Goal: Information Seeking & Learning: Learn about a topic

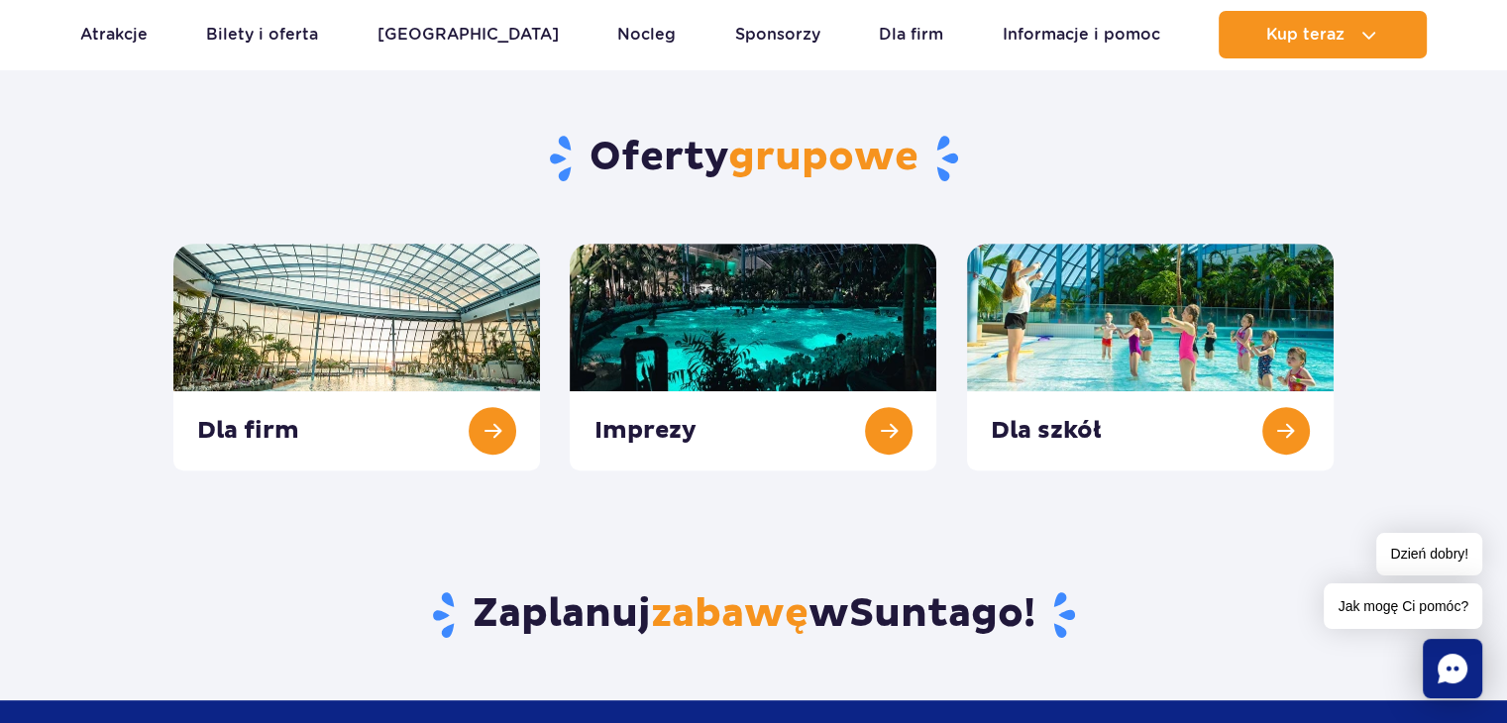
scroll to position [848, 0]
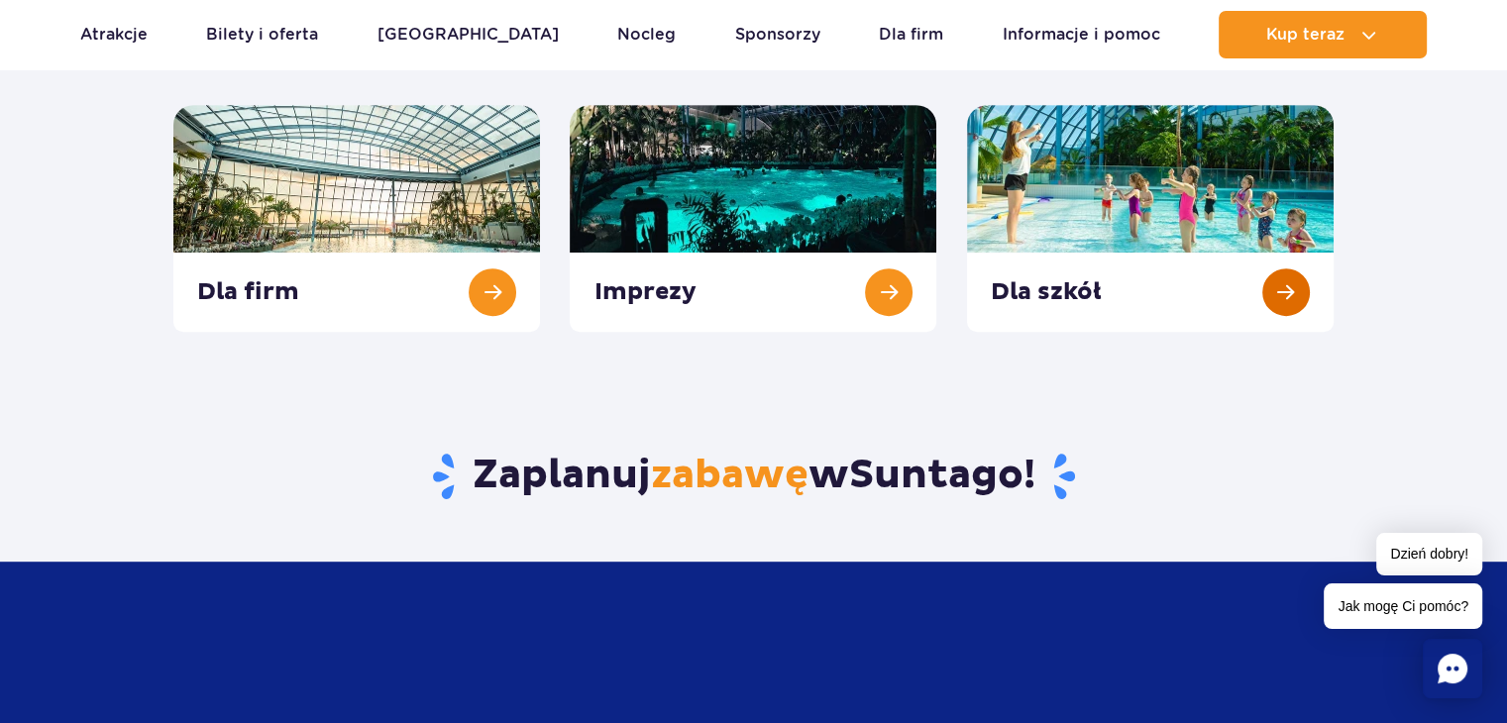
click at [1248, 229] on link at bounding box center [1150, 218] width 367 height 227
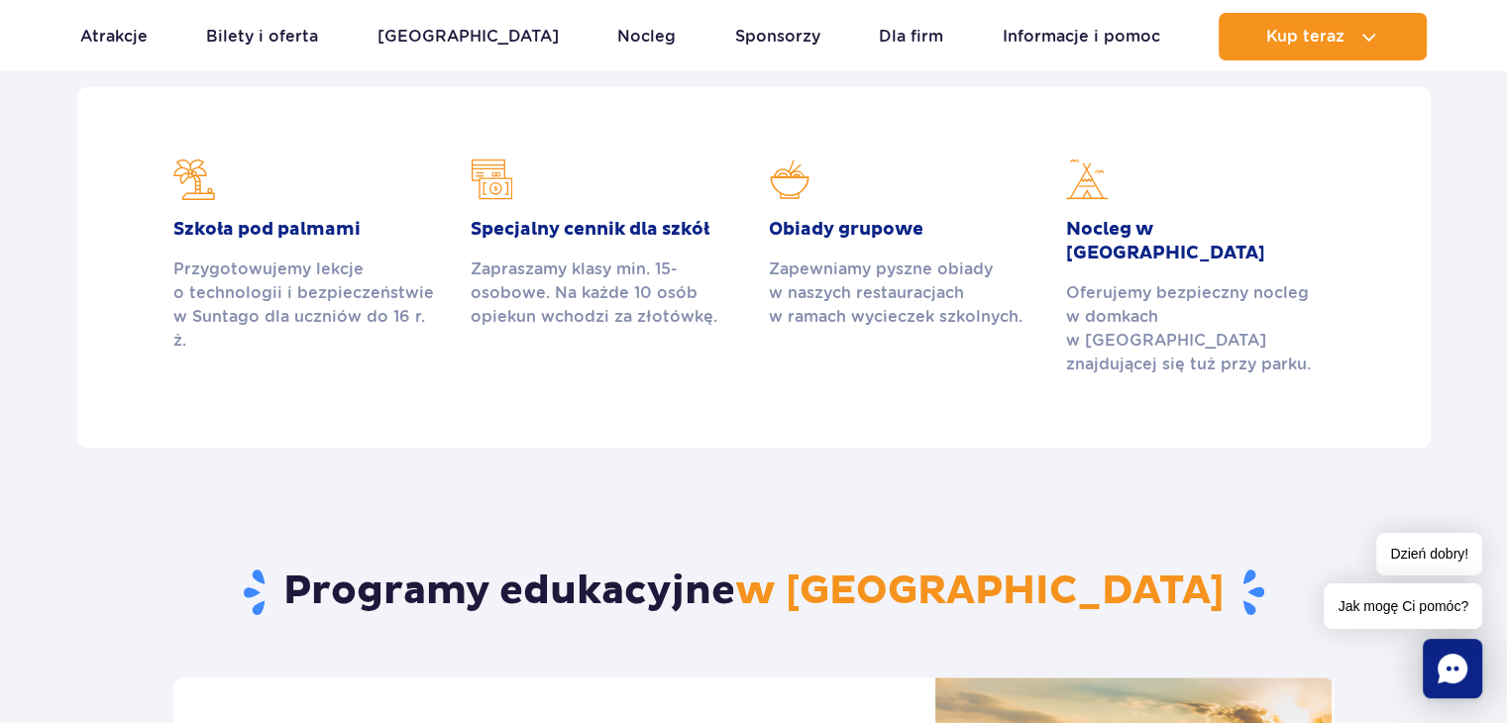
scroll to position [610, 0]
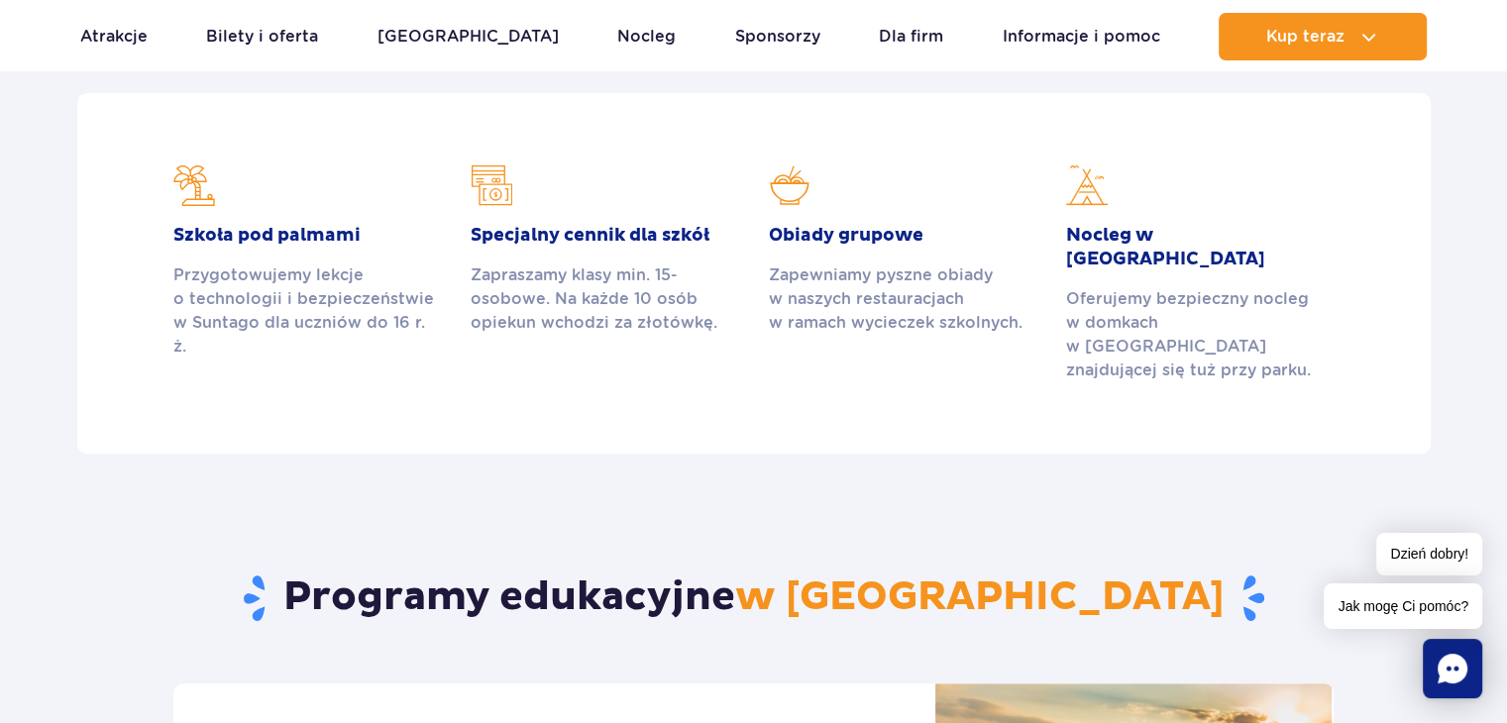
click at [684, 237] on h2 "Specjalny cennik dla szkół" at bounding box center [605, 236] width 268 height 24
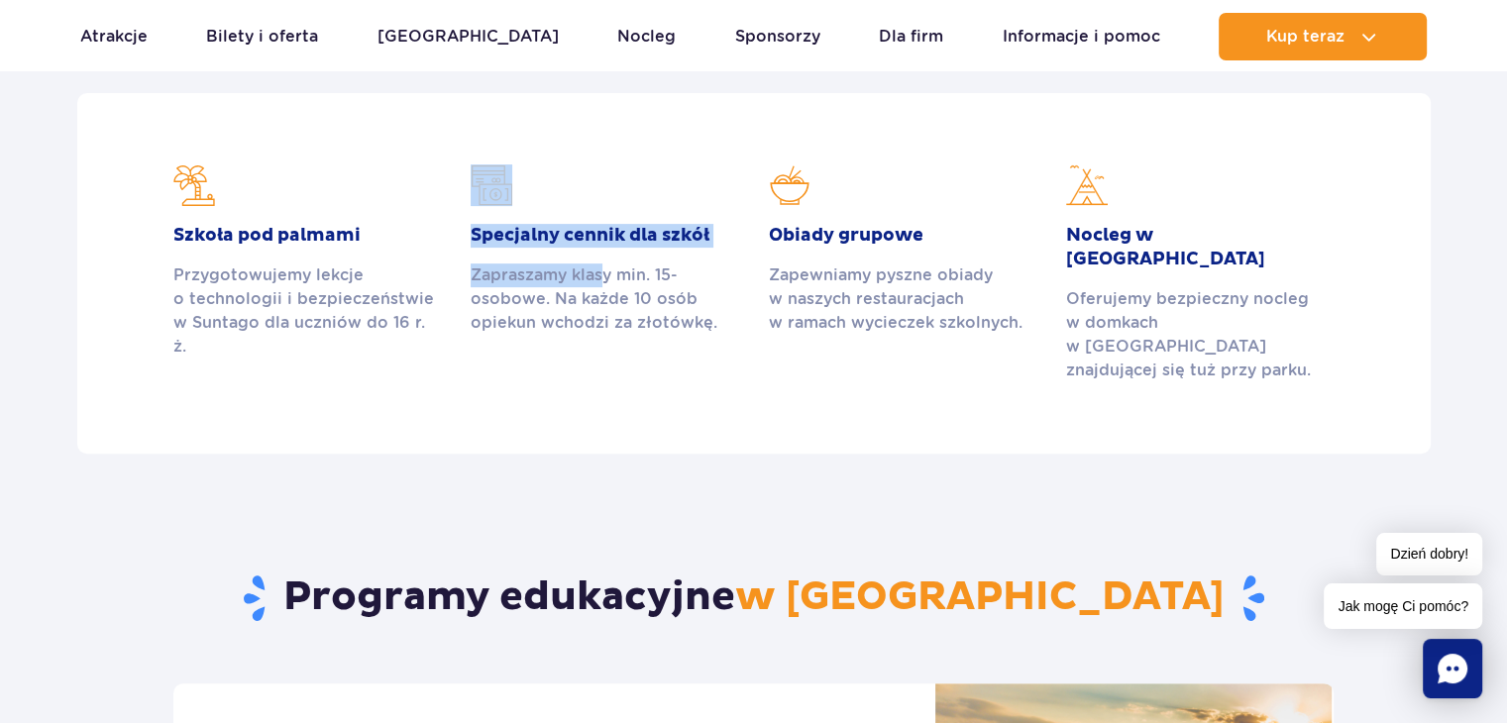
drag, startPoint x: 603, startPoint y: 285, endPoint x: 511, endPoint y: 160, distance: 155.4
click at [511, 160] on section "Szkoła pod palmami Przygotowujemy lekcje o technologii i bezpieczeństwie w Sunt…" at bounding box center [754, 273] width 1354 height 361
click at [491, 183] on img at bounding box center [492, 186] width 42 height 42
click at [579, 193] on article "Specjalny cennik dla szkół Zapraszamy klasy min. 15-osobowe. Na każde 10 osób o…" at bounding box center [605, 250] width 268 height 170
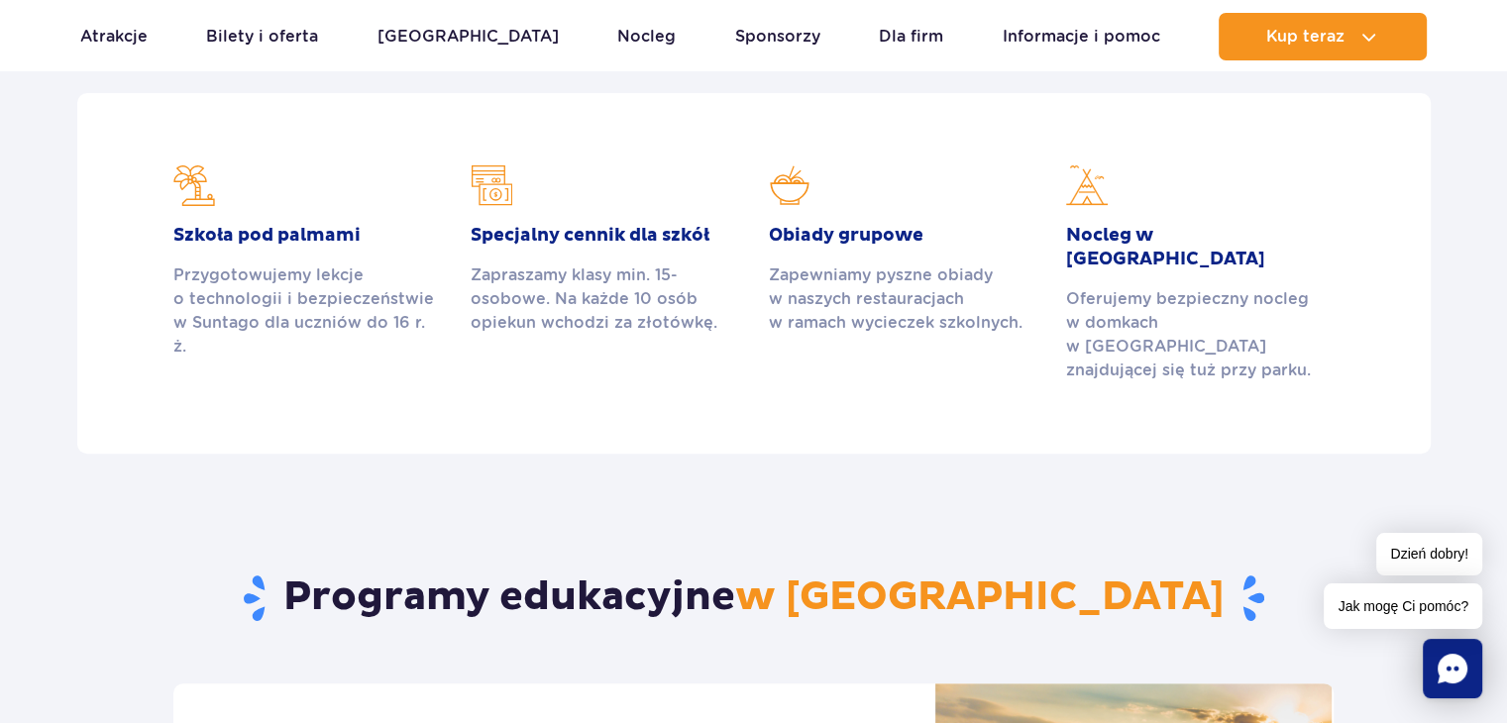
click at [577, 235] on h2 "Specjalny cennik dla szkół" at bounding box center [605, 236] width 268 height 24
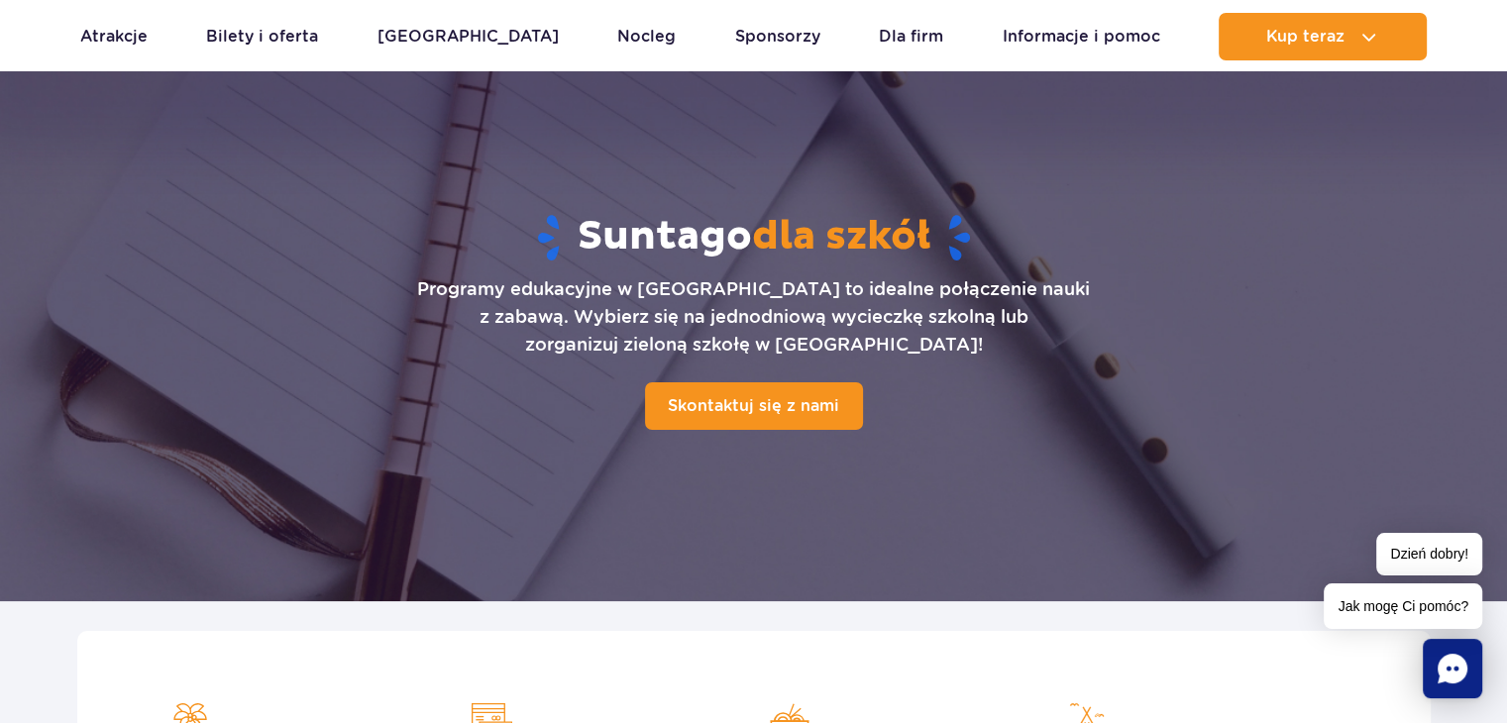
scroll to position [77, 0]
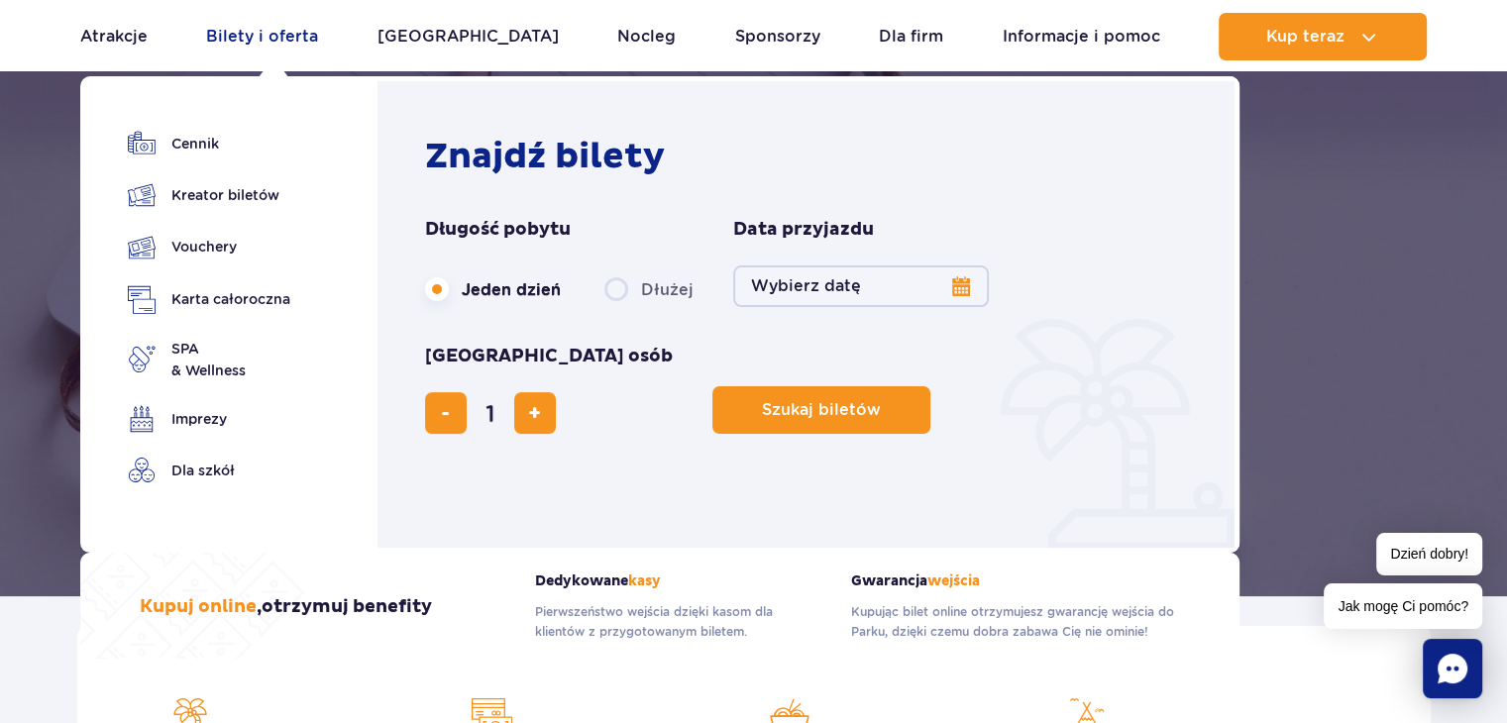
click at [274, 31] on link "Bilety i oferta" at bounding box center [262, 37] width 112 height 48
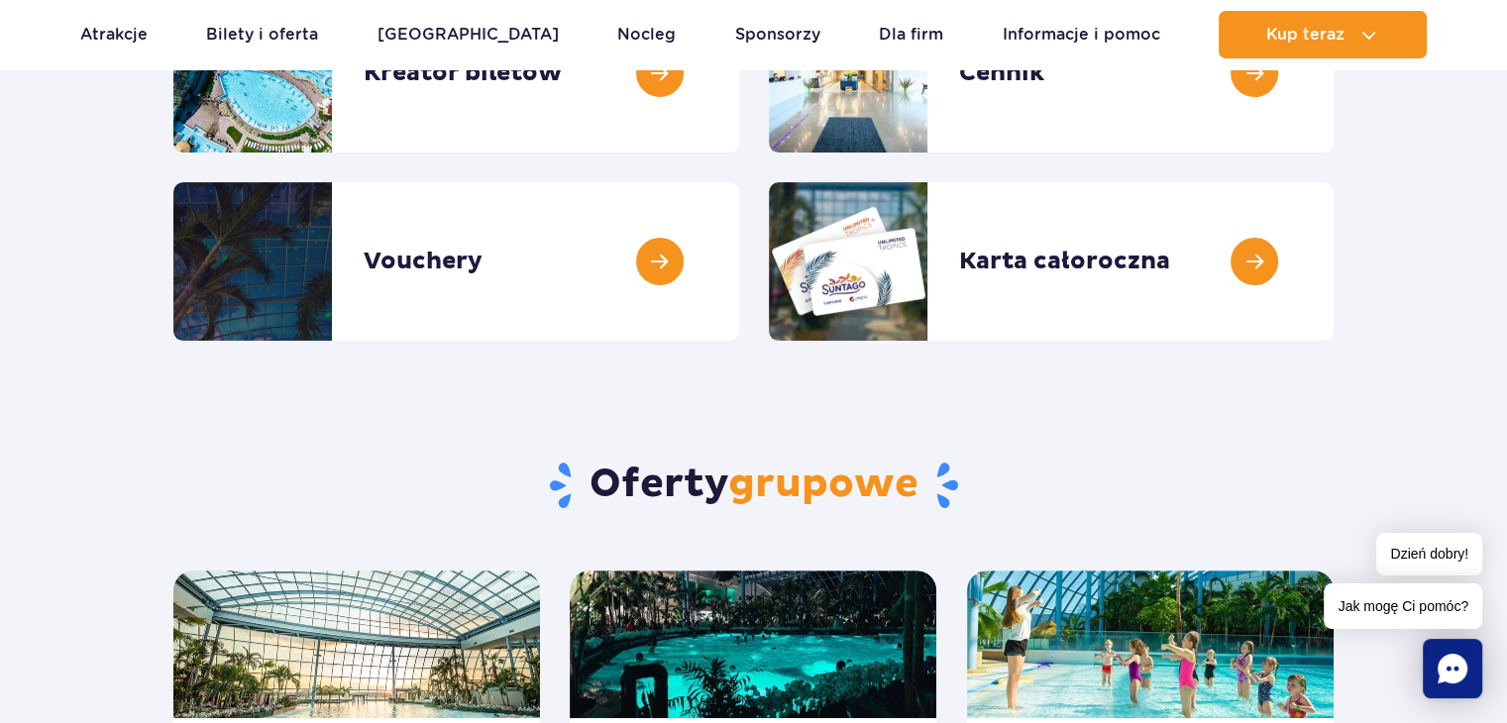
scroll to position [387, 0]
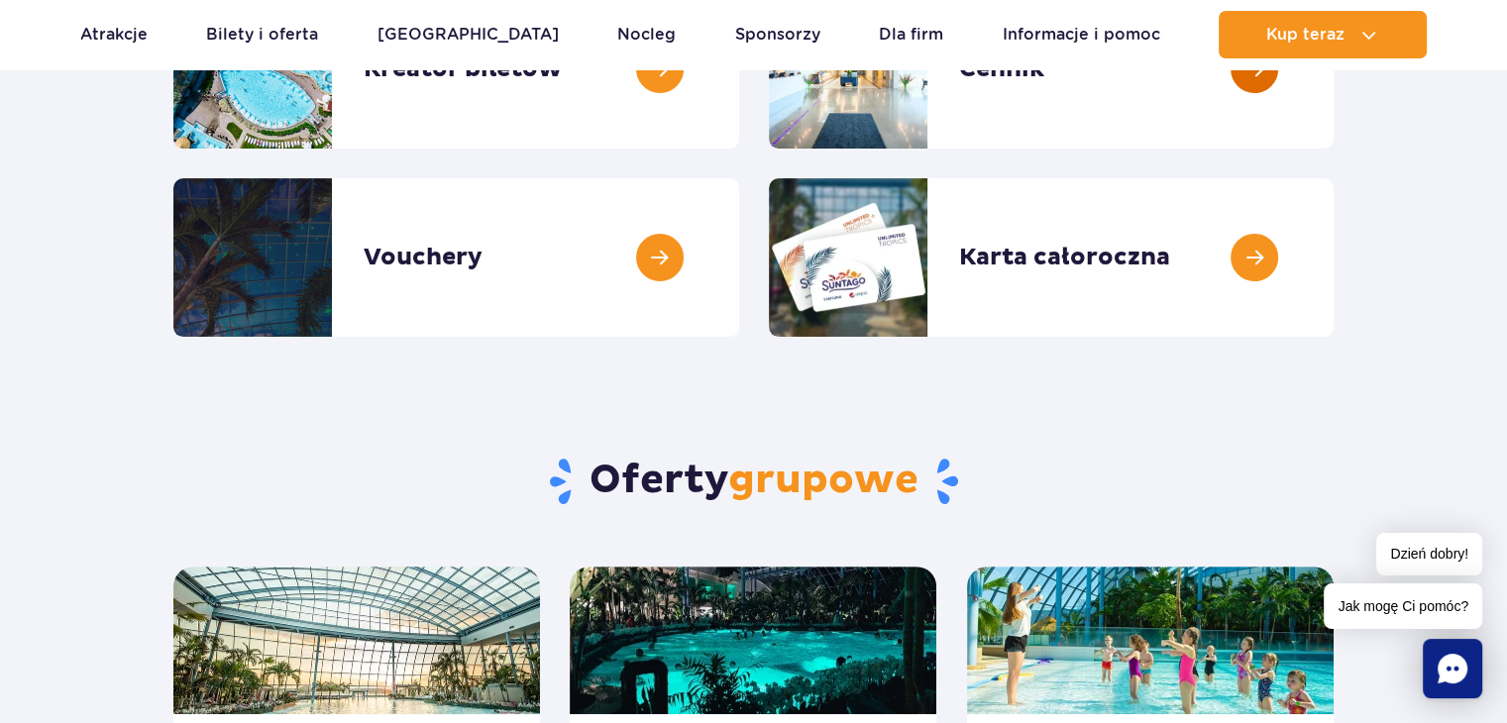
click at [1334, 88] on link at bounding box center [1334, 69] width 0 height 159
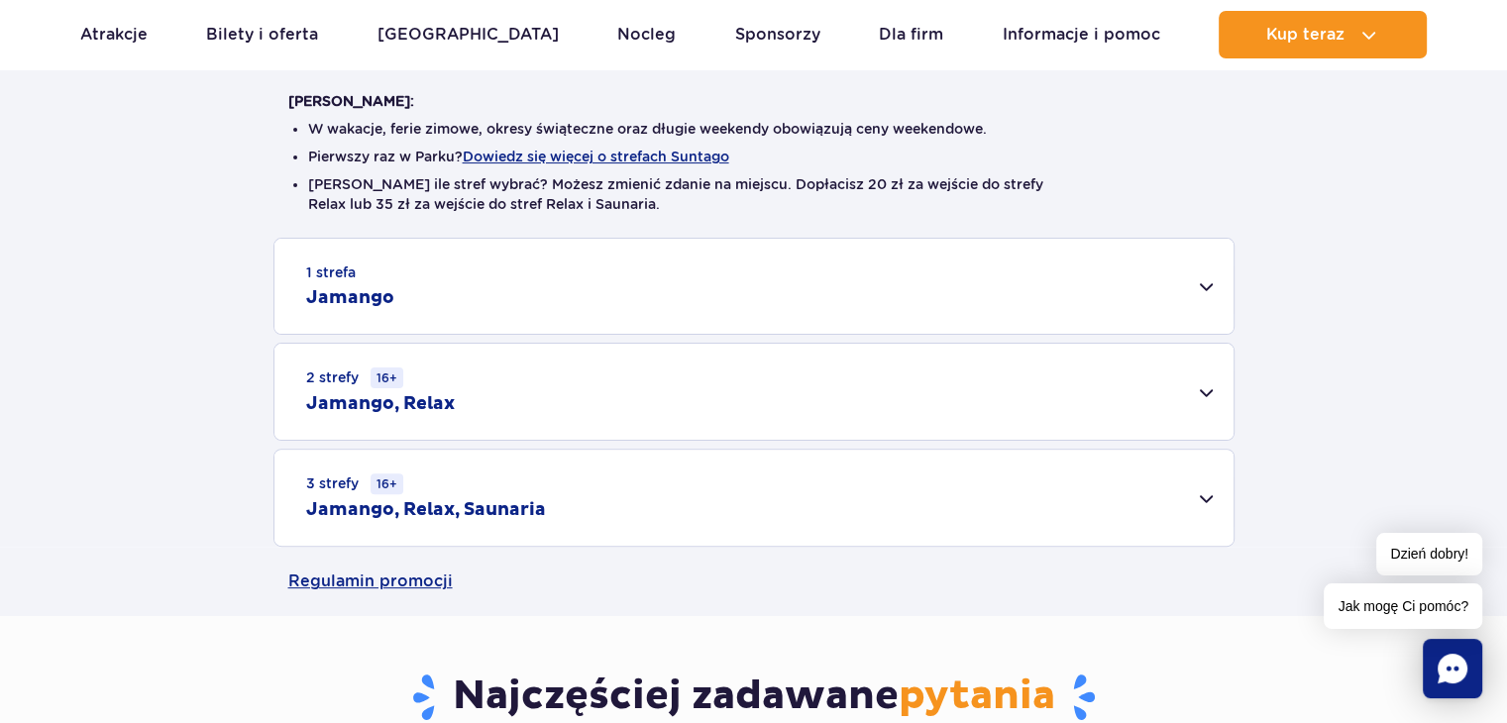
scroll to position [500, 0]
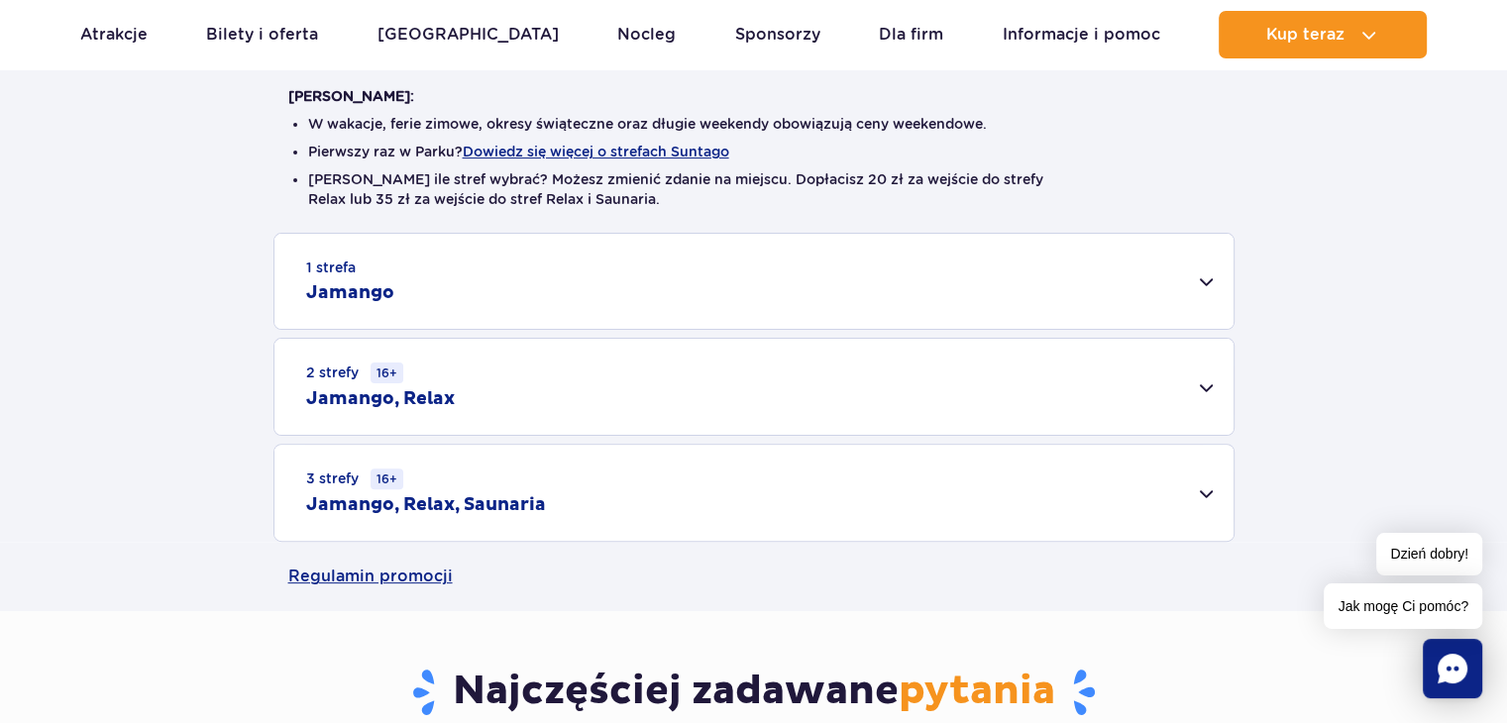
click at [1215, 383] on div "2 strefy 16+ Jamango, Relax" at bounding box center [754, 387] width 959 height 96
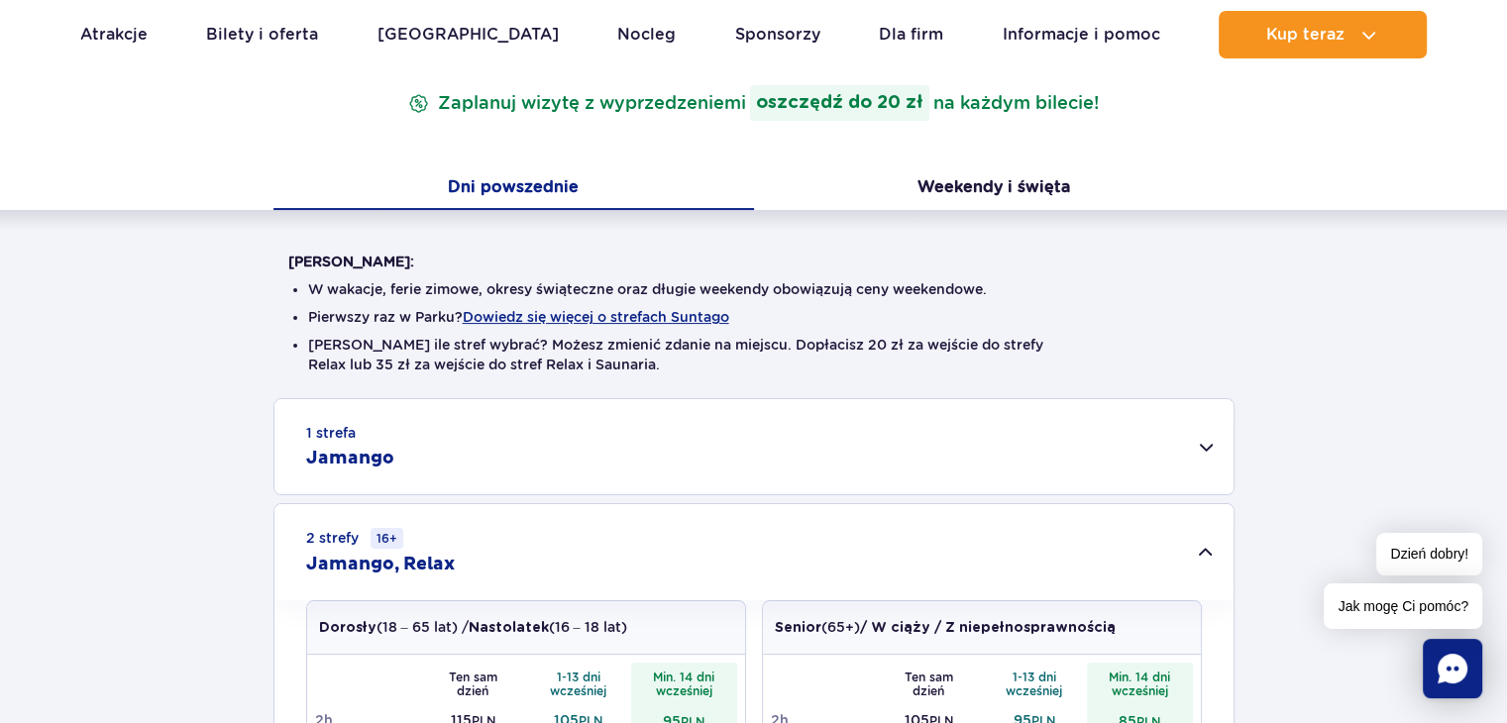
scroll to position [0, 0]
